Goal: Browse casually

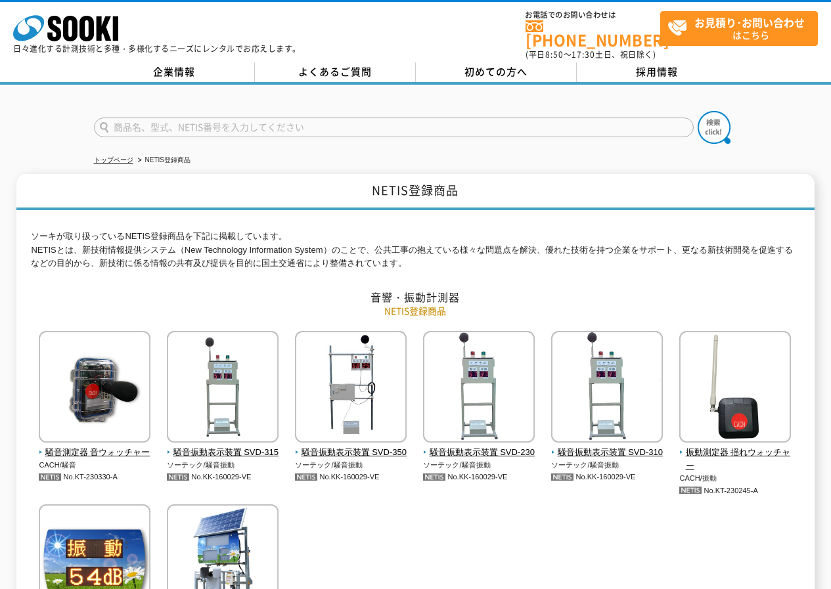
scroll to position [66, 0]
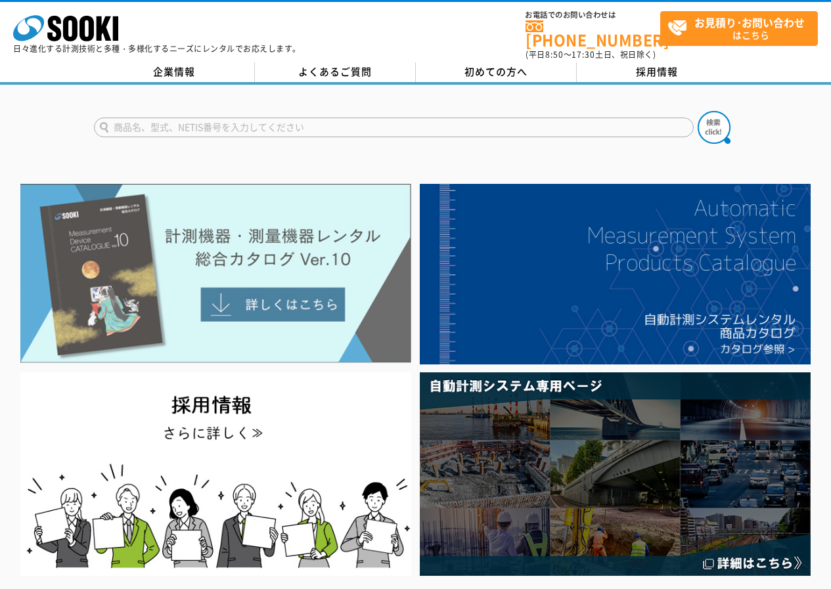
click at [255, 263] on img at bounding box center [215, 273] width 391 height 179
